Goal: Find specific page/section: Find specific page/section

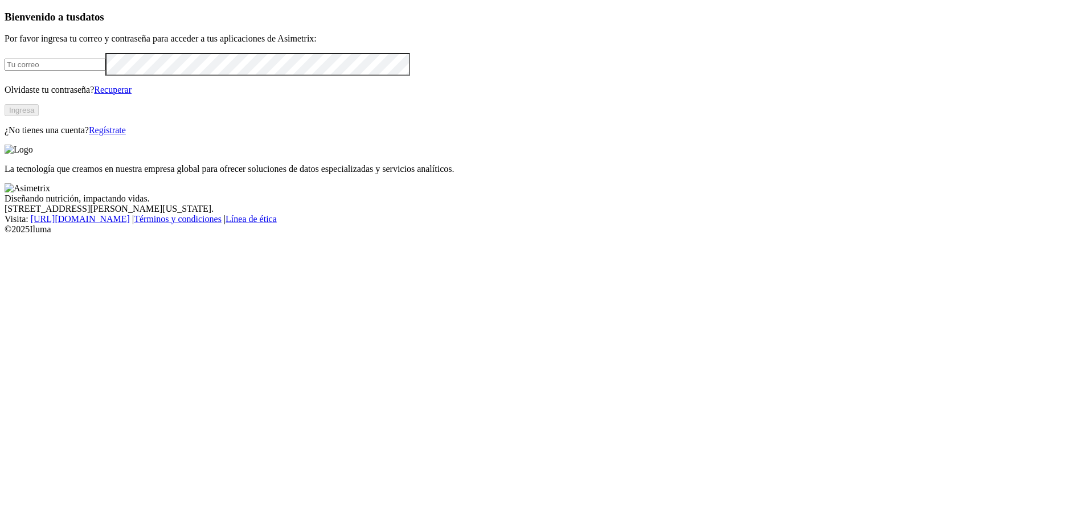
type input "jorgedcuevas@hotmail.com"
click at [39, 116] on button "Ingresa" at bounding box center [22, 110] width 34 height 12
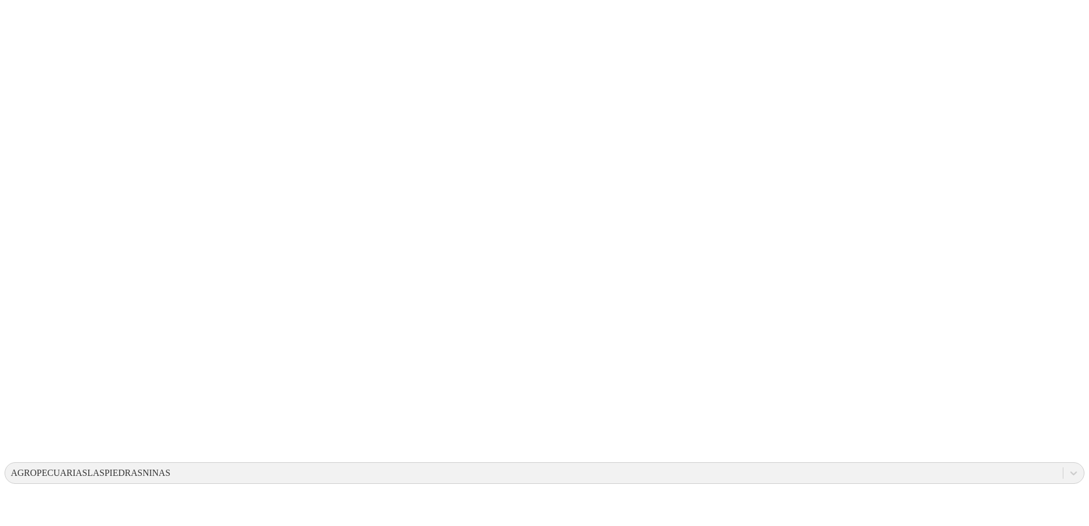
click at [22, 22] on icon at bounding box center [22, 233] width 35 height 456
click at [17, 12] on icon at bounding box center [22, 233] width 35 height 456
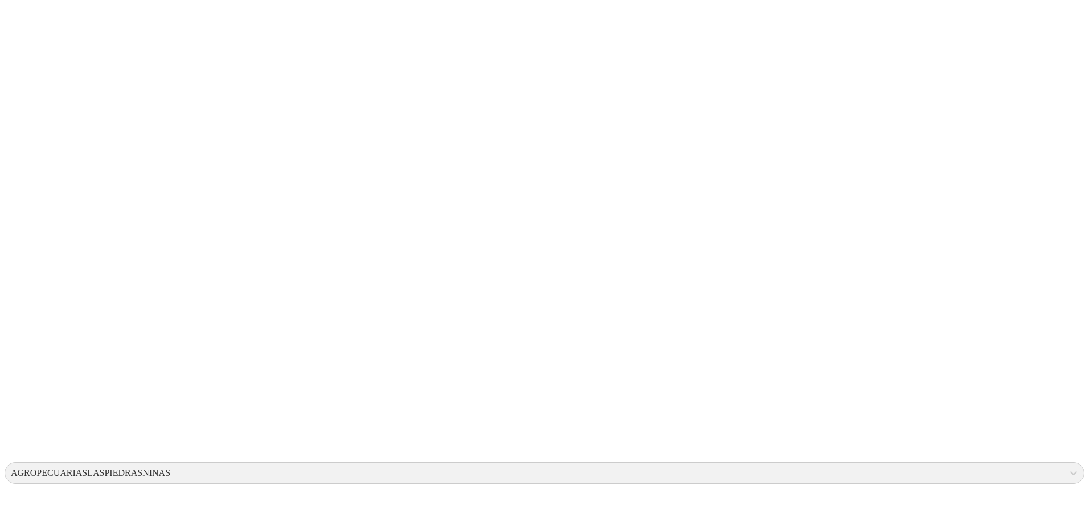
click at [31, 215] on icon at bounding box center [22, 232] width 35 height 35
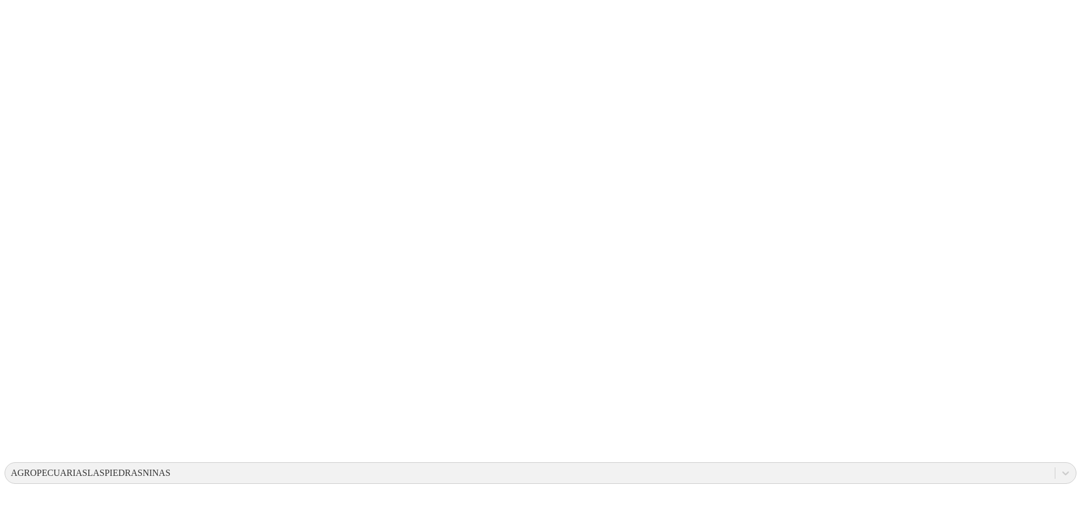
drag, startPoint x: 289, startPoint y: 218, endPoint x: 341, endPoint y: 254, distance: 63.5
click at [28, 15] on icon at bounding box center [22, 233] width 35 height 456
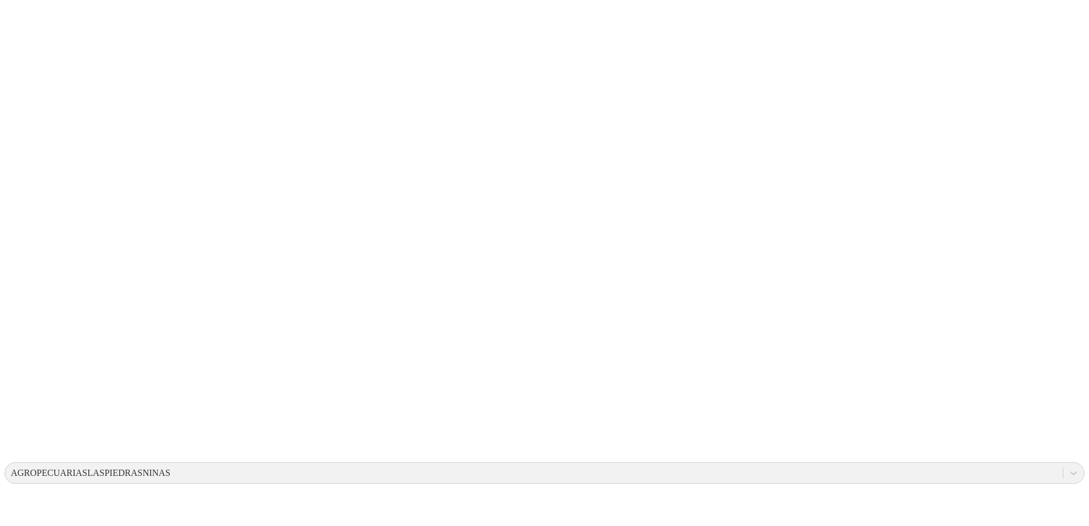
click at [17, 21] on icon at bounding box center [22, 233] width 35 height 456
click at [21, 215] on icon at bounding box center [22, 232] width 35 height 35
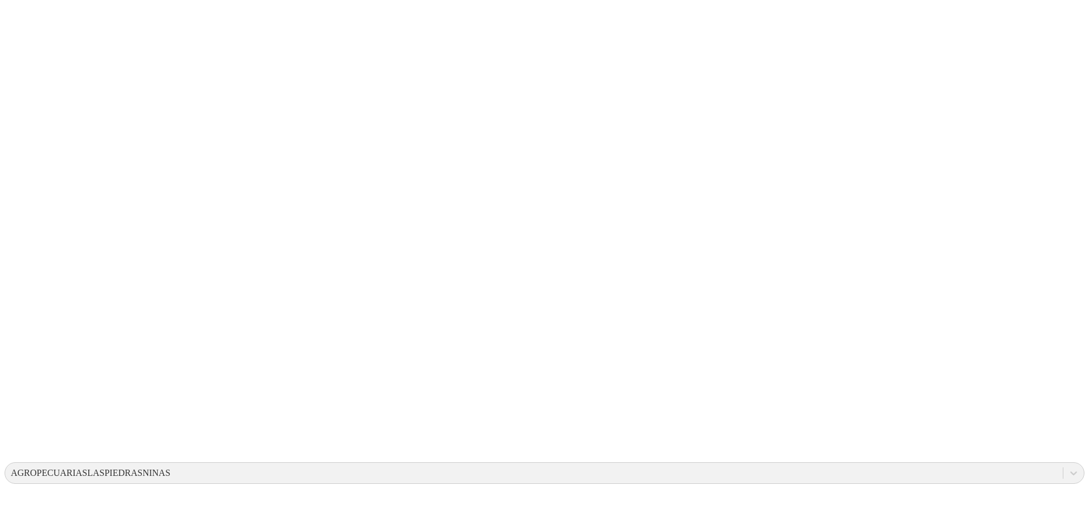
click at [27, 29] on icon at bounding box center [22, 233] width 35 height 456
click at [23, 21] on icon at bounding box center [22, 233] width 35 height 456
click at [28, 215] on icon at bounding box center [22, 232] width 35 height 35
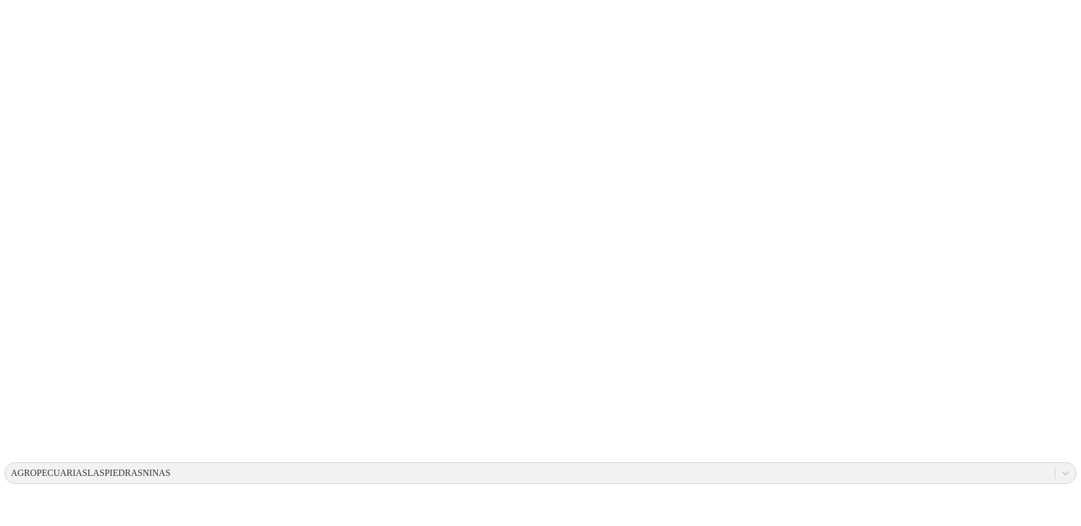
drag, startPoint x: 275, startPoint y: 208, endPoint x: 460, endPoint y: 265, distance: 193.9
